Goal: Information Seeking & Learning: Check status

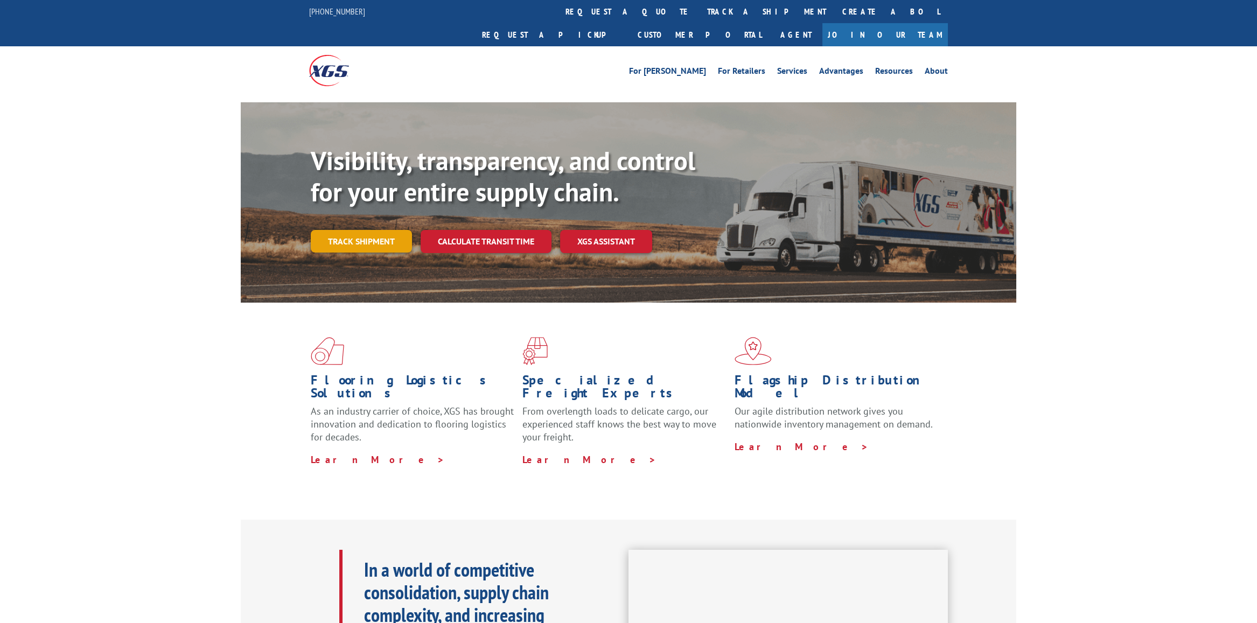
click at [386, 230] on link "Track shipment" at bounding box center [361, 241] width 101 height 23
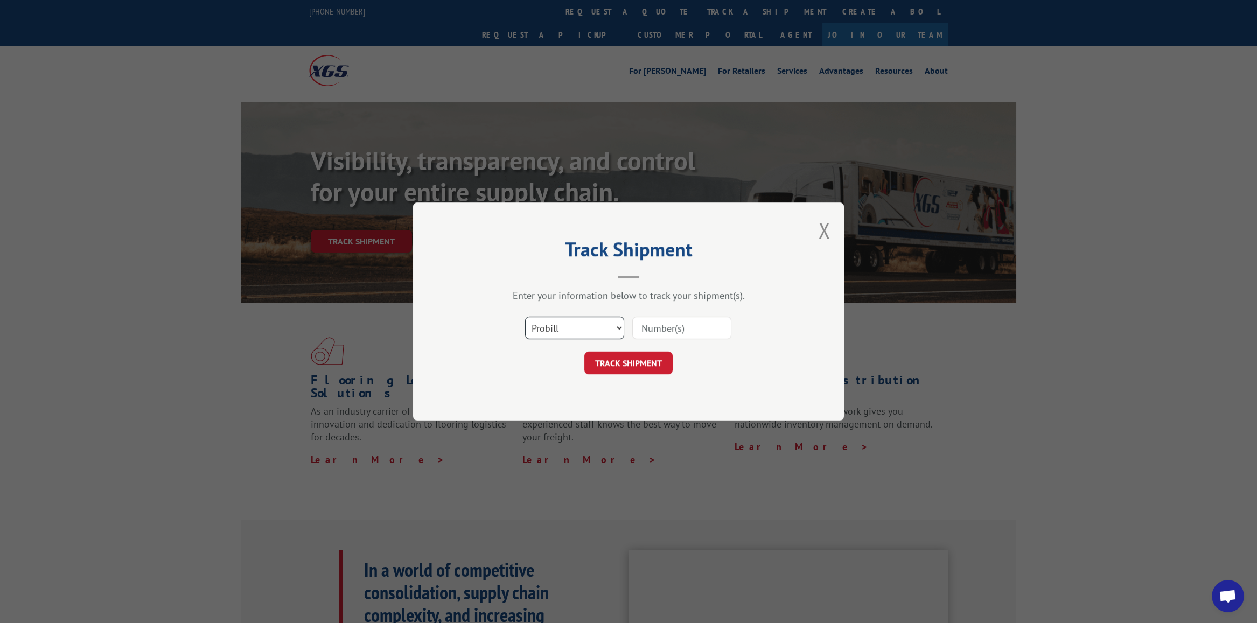
drag, startPoint x: 582, startPoint y: 326, endPoint x: 584, endPoint y: 333, distance: 7.2
click at [582, 326] on select "Select category... Probill BOL PO" at bounding box center [574, 328] width 99 height 23
select select "bol"
click at [525, 317] on select "Select category... Probill BOL PO" at bounding box center [574, 328] width 99 height 23
click at [656, 326] on input at bounding box center [681, 328] width 99 height 23
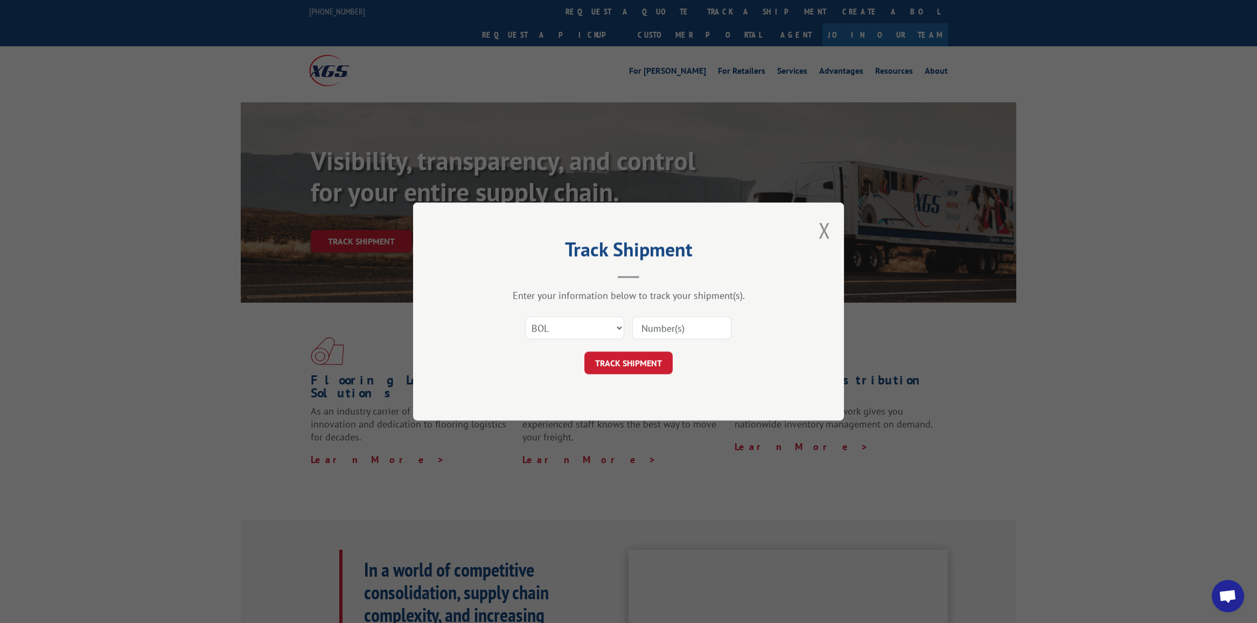
type input "2878885"
click at [613, 367] on button "TRACK SHIPMENT" at bounding box center [629, 363] width 88 height 23
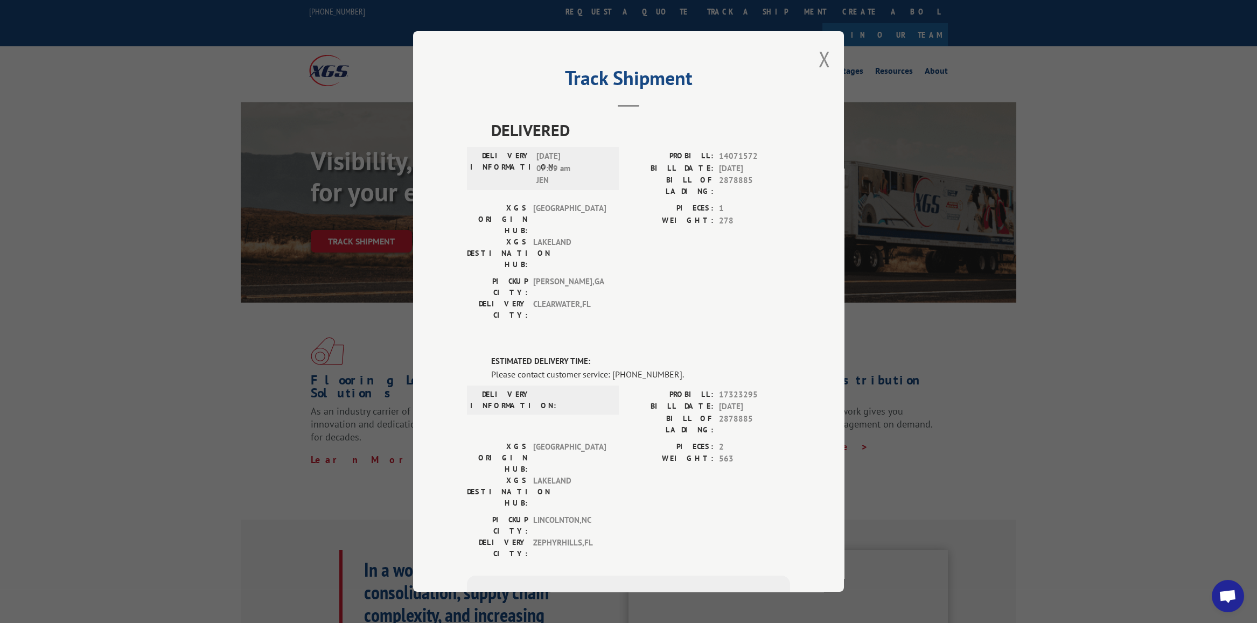
click at [820, 59] on button "Close modal" at bounding box center [825, 59] width 12 height 29
